Goal: Task Accomplishment & Management: Complete application form

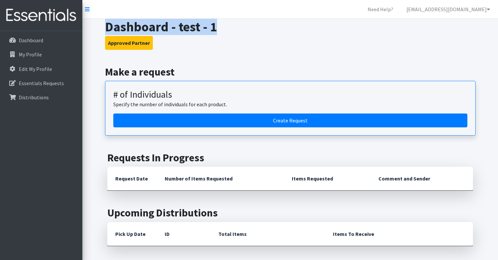
drag, startPoint x: 105, startPoint y: 26, endPoint x: 217, endPoint y: 28, distance: 112.4
click at [218, 29] on h1 "Dashboard - test - 1" at bounding box center [290, 27] width 371 height 16
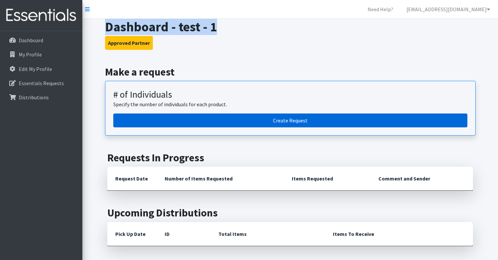
click at [226, 119] on link "Create Request" at bounding box center [290, 120] width 354 height 14
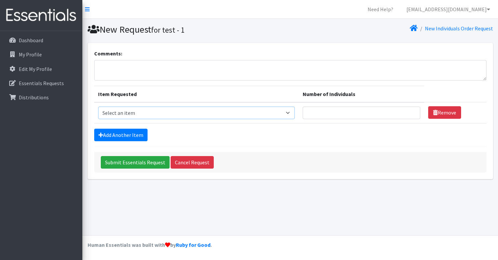
select select "10203"
click at [337, 113] on input "Number of Individuals" at bounding box center [362, 112] width 118 height 13
type input "100"
click at [164, 135] on div "Add Another Item" at bounding box center [290, 135] width 393 height 13
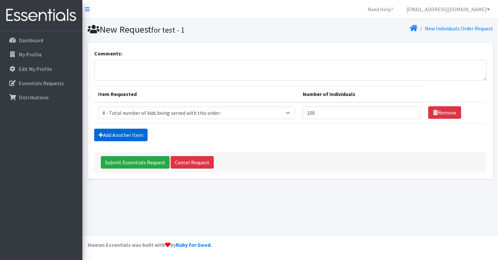
click at [134, 133] on link "Add Another Item" at bounding box center [120, 135] width 53 height 13
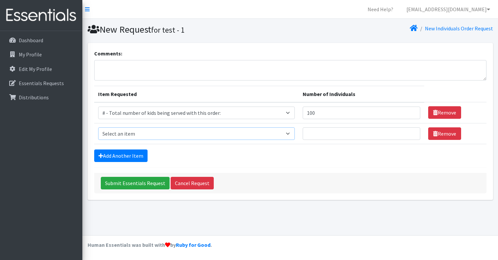
select select "2649"
click at [315, 133] on input "Number of Individuals" at bounding box center [362, 133] width 118 height 13
type input "100"
click at [278, 153] on div "Add Another Item" at bounding box center [290, 155] width 393 height 13
click at [112, 157] on link "Add Another Item" at bounding box center [120, 155] width 53 height 13
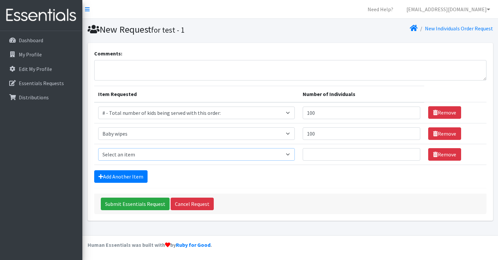
select select "2665"
click at [313, 154] on input "Number of Individuals" at bounding box center [362, 154] width 118 height 13
type input "50"
click at [276, 174] on div "Add Another Item" at bounding box center [290, 176] width 393 height 13
click at [130, 178] on link "Add Another Item" at bounding box center [120, 176] width 53 height 13
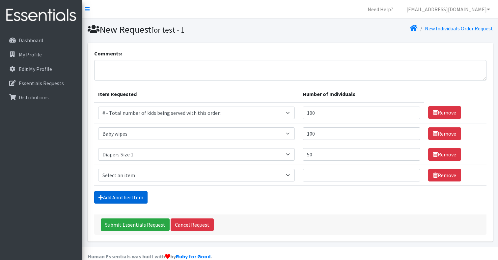
scroll to position [11, 0]
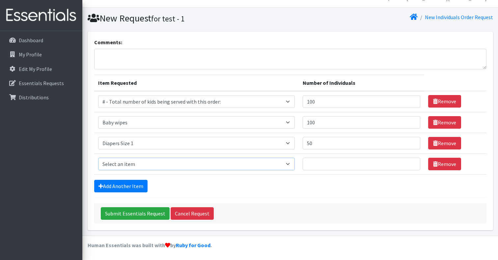
select select "2661"
click at [309, 168] on input "Number of Individuals" at bounding box center [362, 164] width 118 height 13
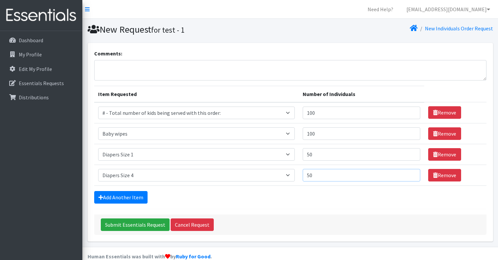
scroll to position [0, 0]
type input "50"
click at [132, 67] on textarea "Comments:" at bounding box center [290, 70] width 393 height 20
type textarea "formula = 5, stroller 1."
click at [127, 224] on input "Submit Essentials Request" at bounding box center [135, 224] width 69 height 13
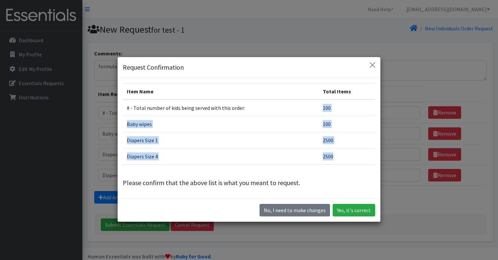
drag, startPoint x: 342, startPoint y: 156, endPoint x: 324, endPoint y: 102, distance: 57.0
click at [324, 102] on tbody "# - Total number of kids being served with this order: 100 Baby wipes 100 Diape…" at bounding box center [249, 132] width 252 height 65
click at [338, 156] on td "2500" at bounding box center [347, 156] width 56 height 16
drag, startPoint x: 338, startPoint y: 156, endPoint x: 322, endPoint y: 155, distance: 15.9
click at [322, 155] on td "2500" at bounding box center [347, 156] width 56 height 16
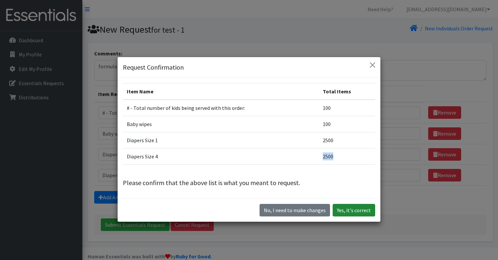
click at [357, 210] on button "Yes, it's correct" at bounding box center [354, 210] width 43 height 13
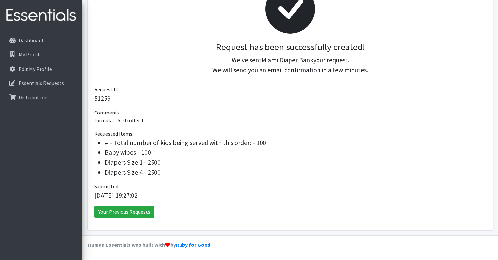
scroll to position [115, 0]
drag, startPoint x: 164, startPoint y: 172, endPoint x: 97, endPoint y: 159, distance: 68.1
click at [97, 159] on ul "# - Total number of kids being served with this order: - 100 Baby wipes - 100 D…" at bounding box center [290, 158] width 393 height 40
drag, startPoint x: 158, startPoint y: 150, endPoint x: 136, endPoint y: 151, distance: 22.1
click at [136, 151] on li "Baby wipes - 100" at bounding box center [296, 153] width 382 height 10
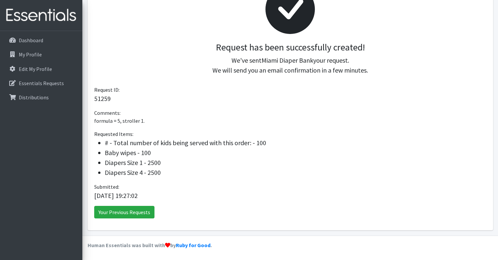
drag, startPoint x: 268, startPoint y: 142, endPoint x: 224, endPoint y: 141, distance: 43.8
click at [224, 141] on li "# - Total number of kids being served with this order: - 100" at bounding box center [296, 143] width 382 height 10
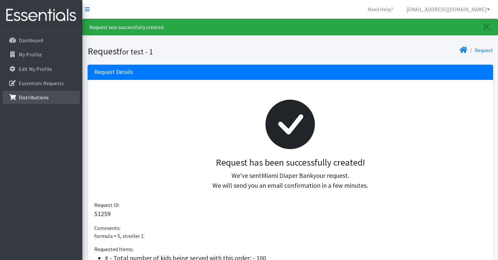
scroll to position [0, 0]
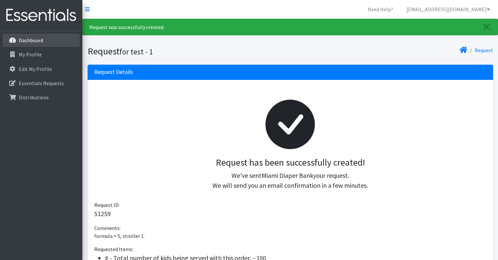
click at [35, 41] on p "Dashboard" at bounding box center [31, 40] width 24 height 7
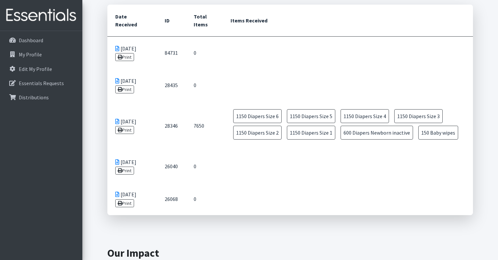
scroll to position [332, 0]
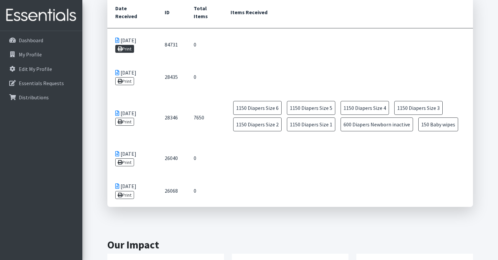
click at [124, 53] on link "Print" at bounding box center [124, 49] width 19 height 8
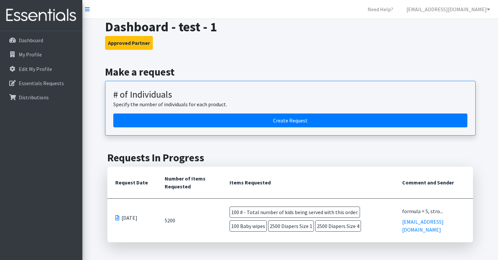
scroll to position [0, 0]
click at [42, 96] on p "Distributions" at bounding box center [34, 97] width 30 height 7
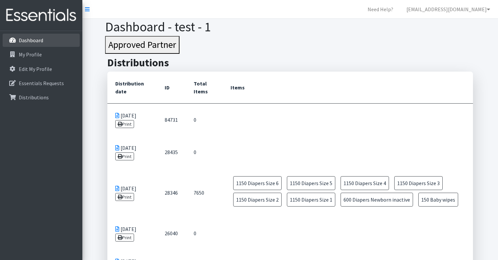
click at [31, 41] on p "Dashboard" at bounding box center [31, 40] width 24 height 7
